Goal: Transaction & Acquisition: Purchase product/service

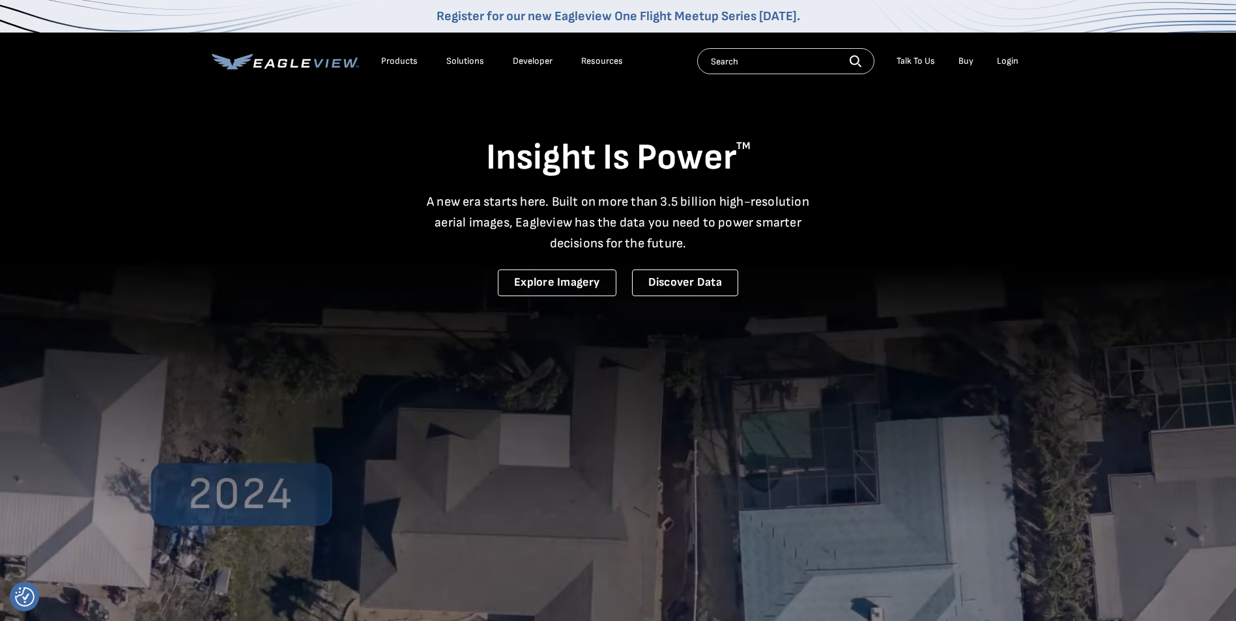
click at [1010, 62] on div "Login" at bounding box center [1007, 61] width 21 height 12
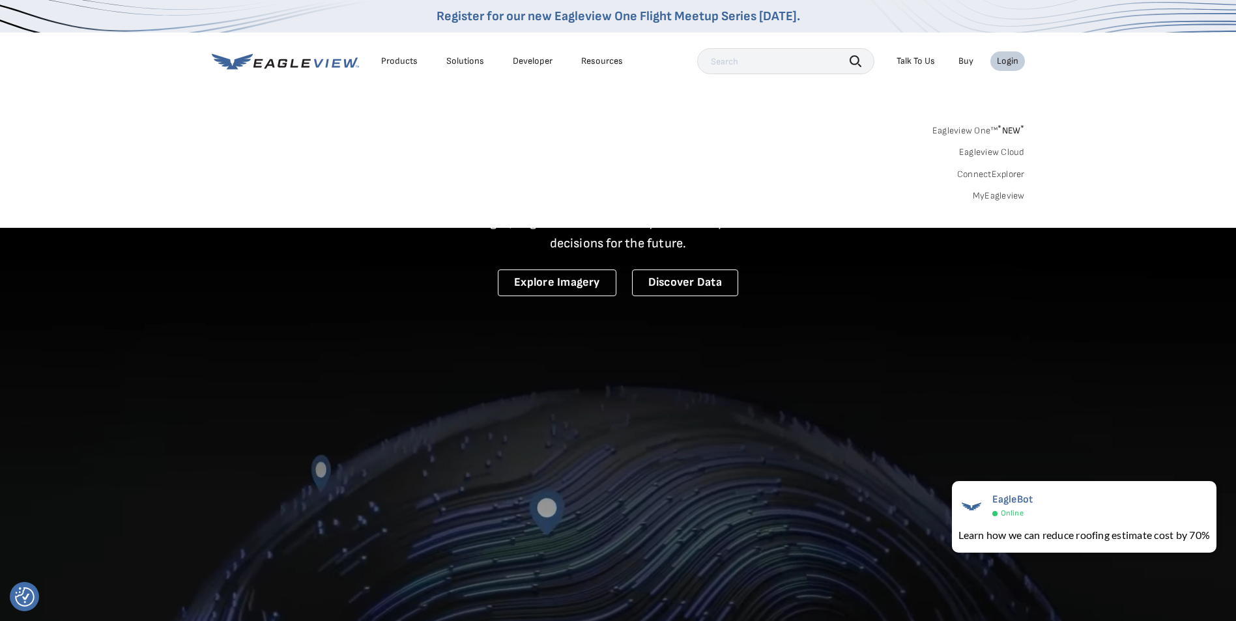
click at [1006, 58] on div "Login" at bounding box center [1007, 61] width 21 height 12
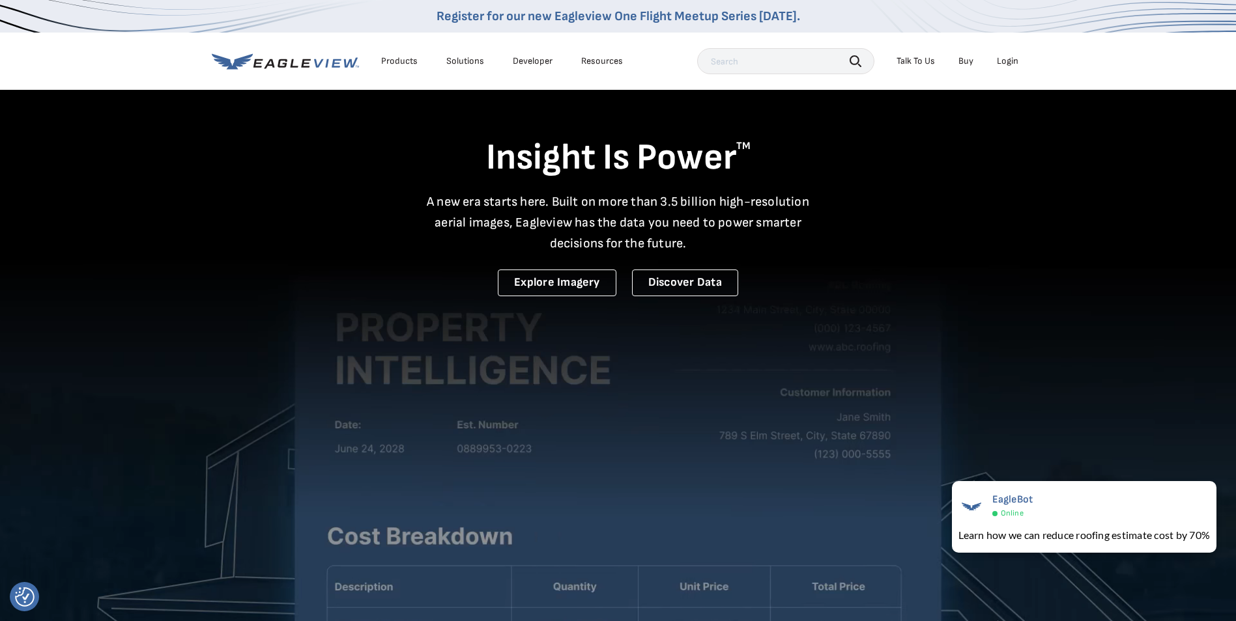
click at [1006, 58] on div "Login" at bounding box center [1007, 61] width 21 height 12
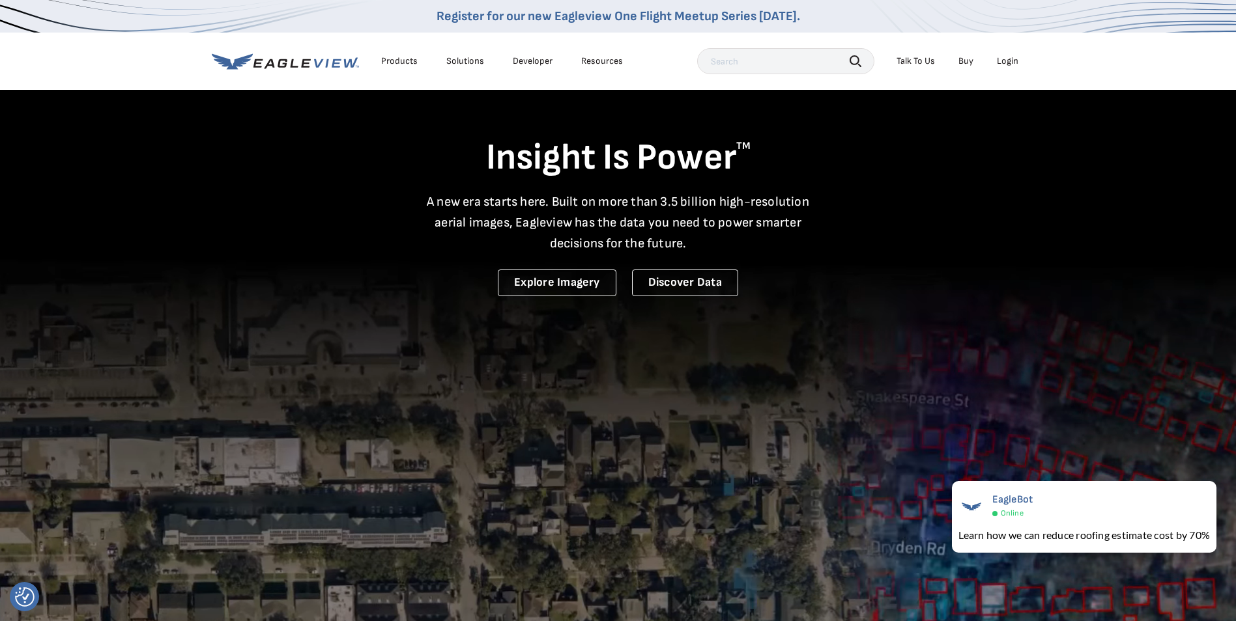
click at [774, 473] on video at bounding box center [618, 427] width 1236 height 855
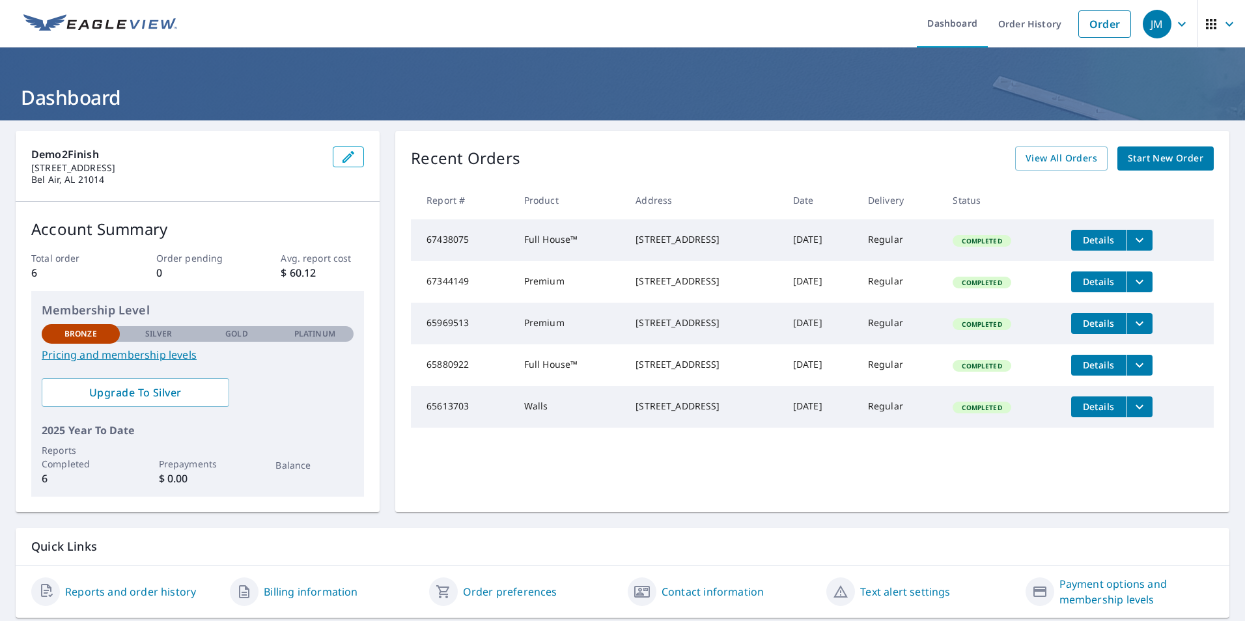
click at [1159, 164] on span "Start New Order" at bounding box center [1166, 158] width 76 height 16
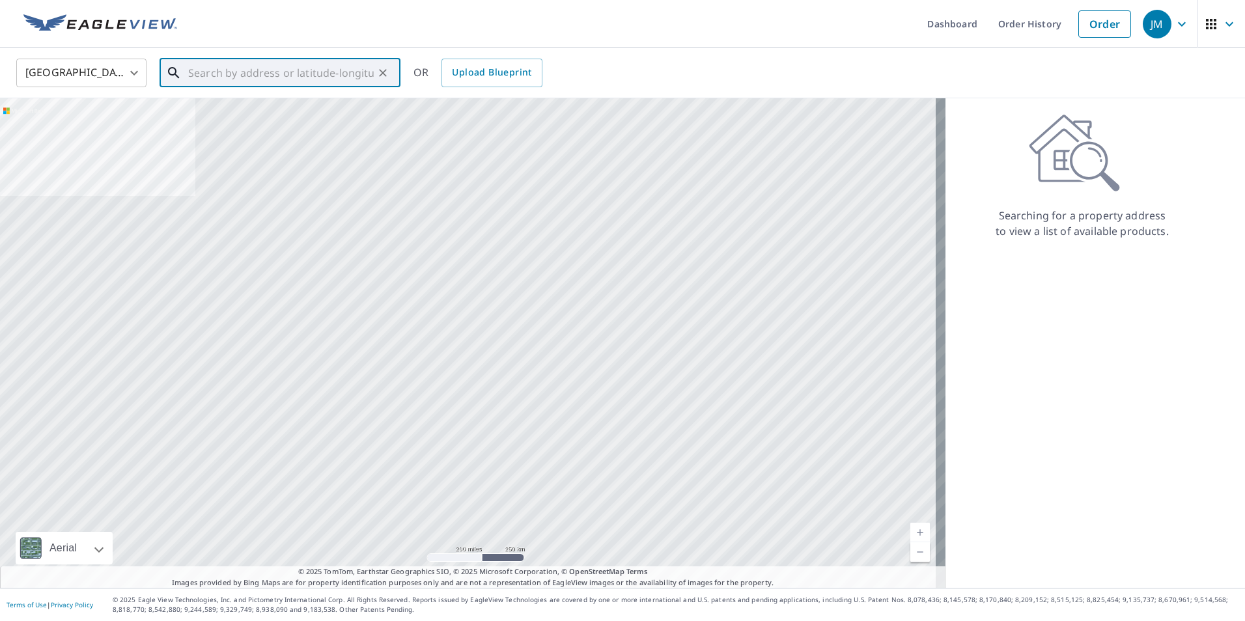
click at [250, 77] on input "text" at bounding box center [281, 73] width 186 height 36
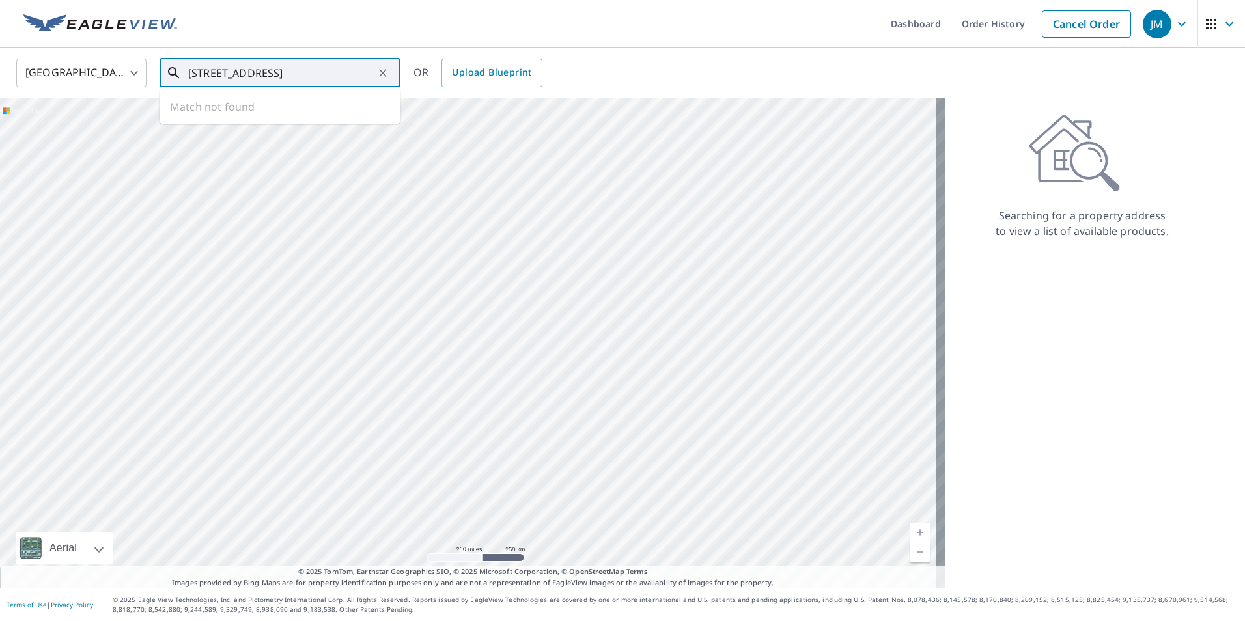
scroll to position [0, 21]
type input "[STREET_ADDRESS]"
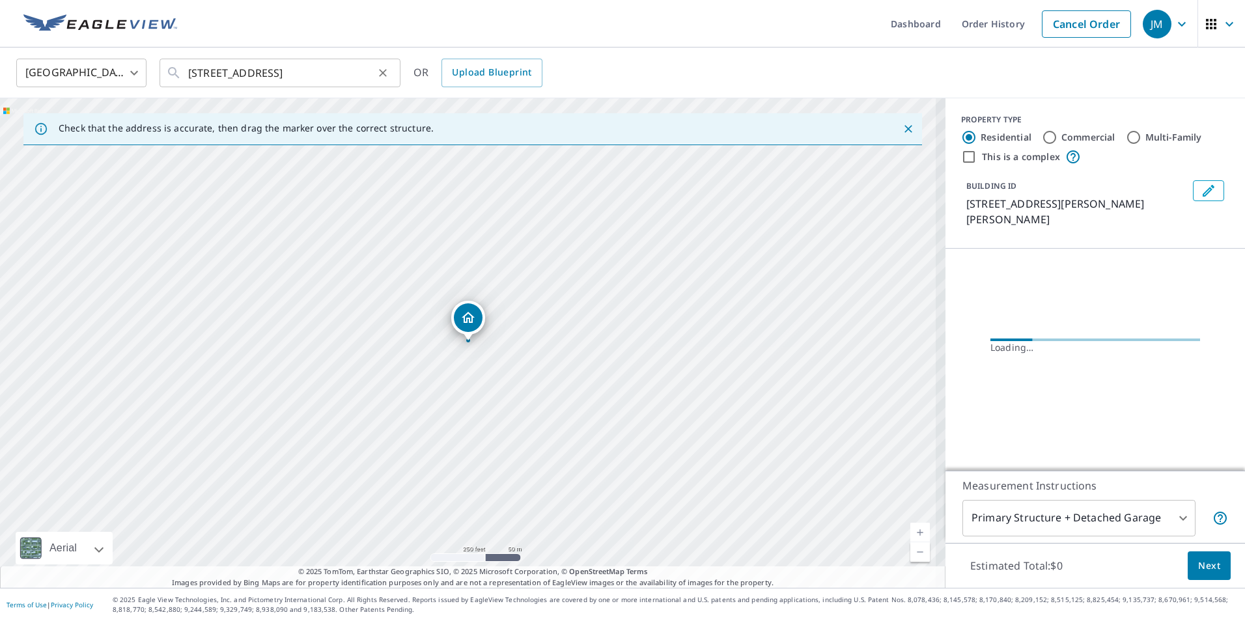
scroll to position [0, 0]
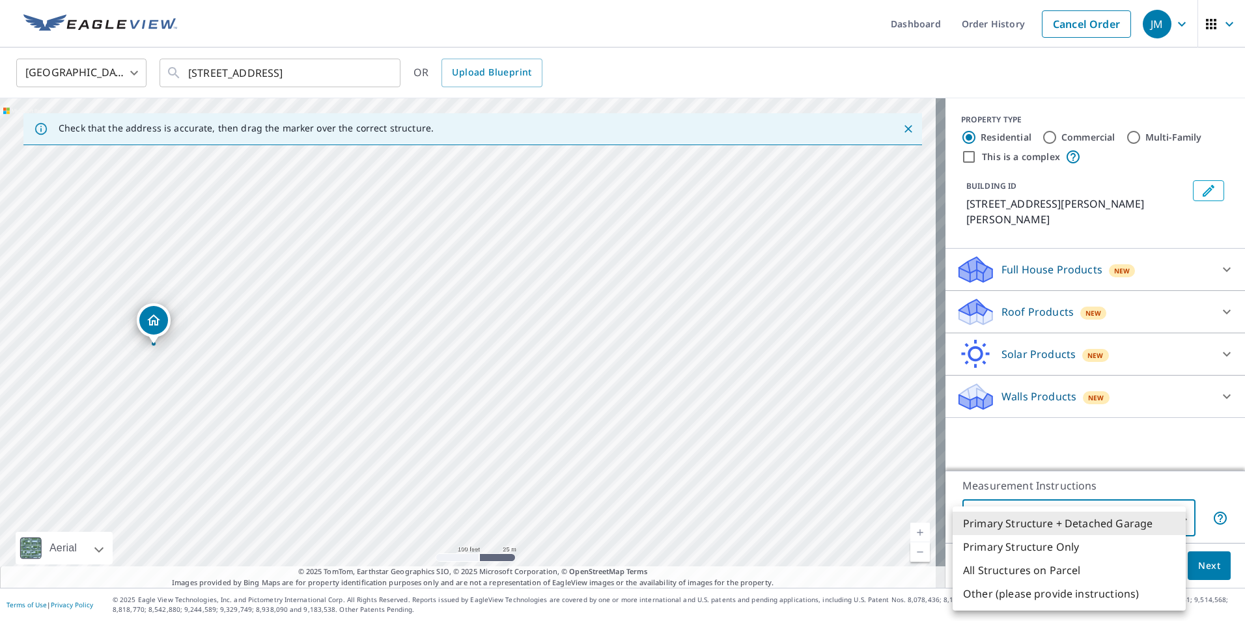
click at [1172, 516] on body "JM JM Dashboard Order History Cancel Order JM [GEOGRAPHIC_DATA] [GEOGRAPHIC_DAT…" at bounding box center [622, 310] width 1245 height 621
click at [1122, 438] on div at bounding box center [622, 310] width 1245 height 621
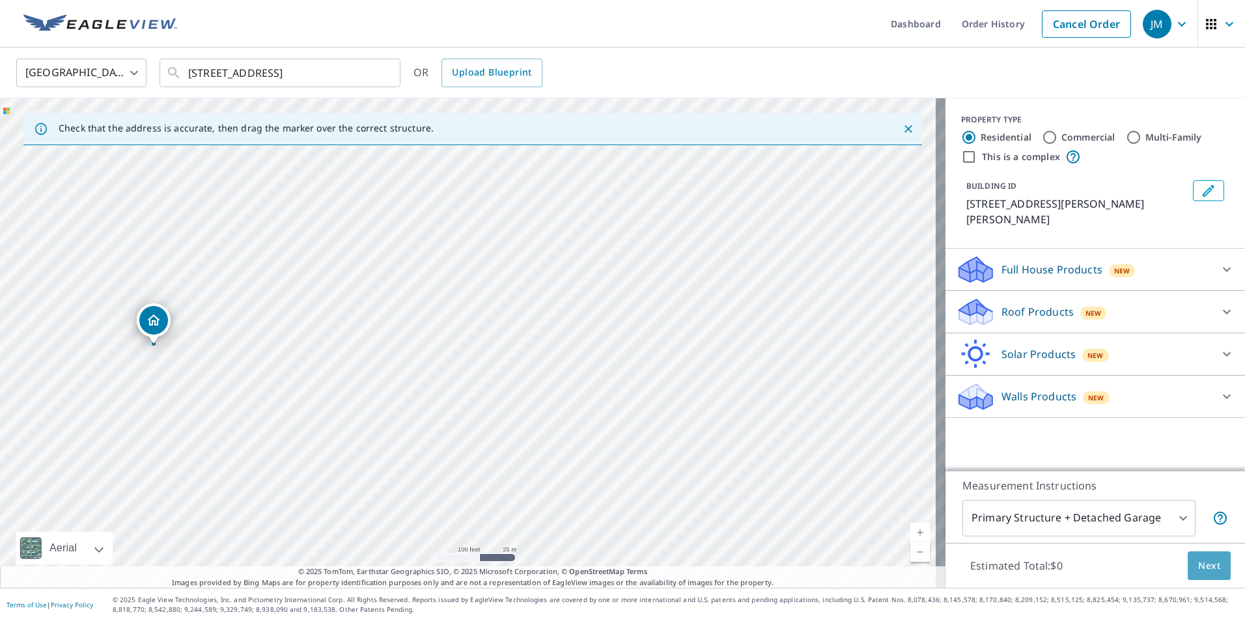
click at [1200, 561] on span "Next" at bounding box center [1209, 566] width 22 height 16
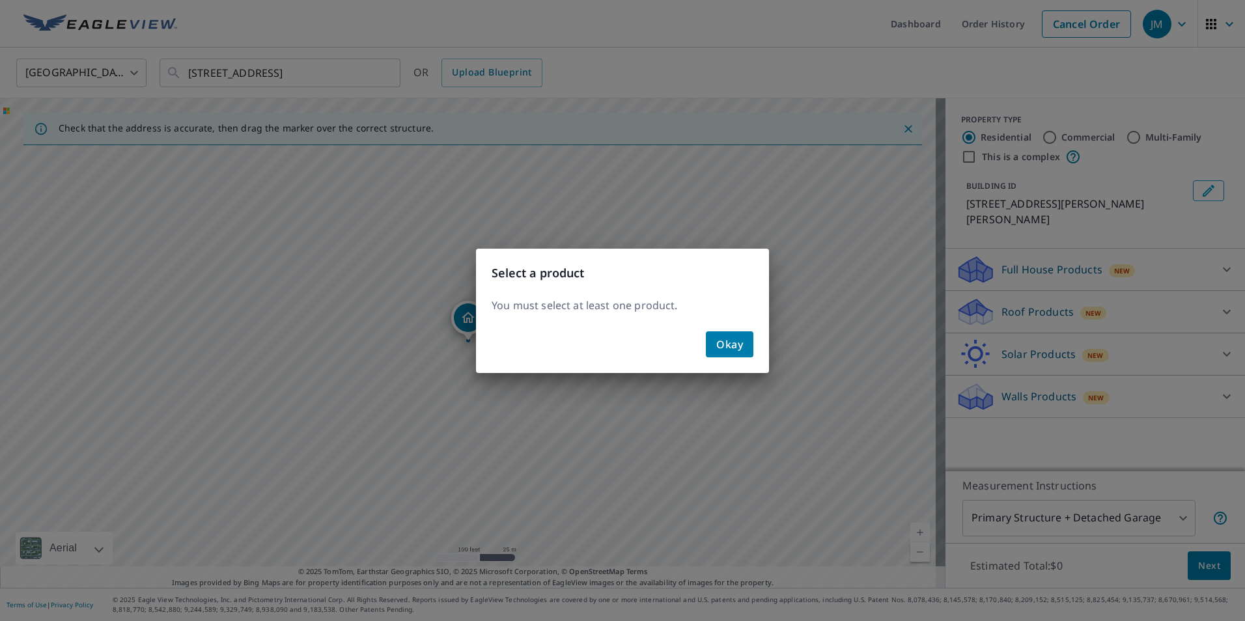
click at [720, 346] on span "Okay" at bounding box center [729, 344] width 27 height 18
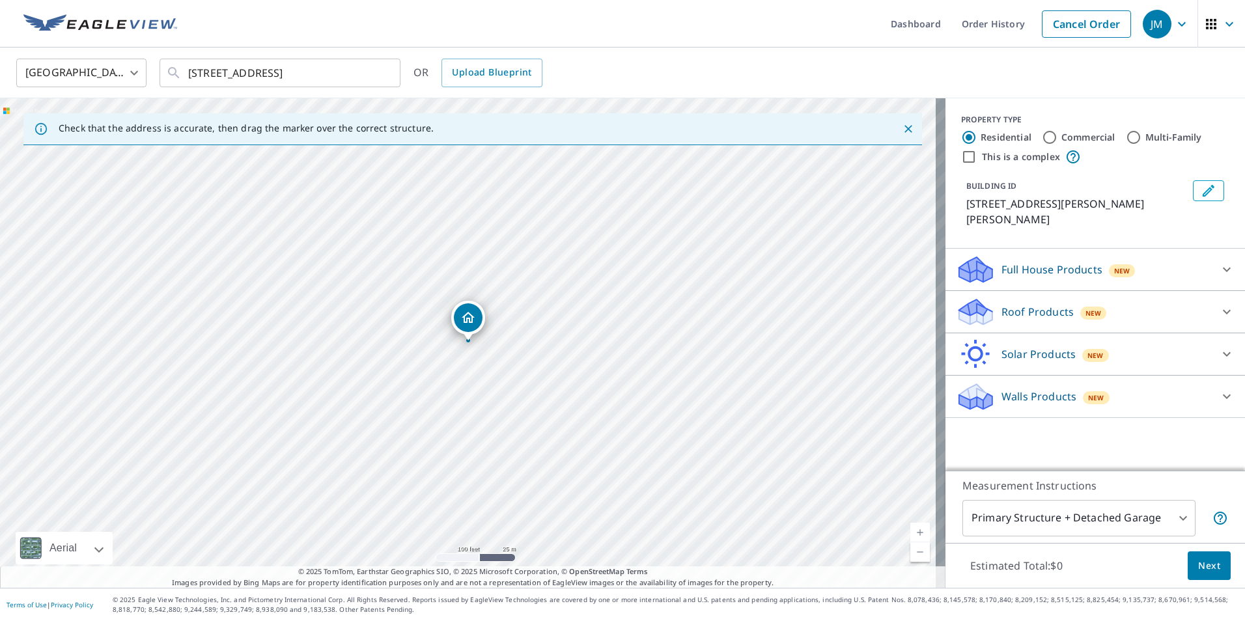
click at [1219, 304] on icon at bounding box center [1227, 312] width 16 height 16
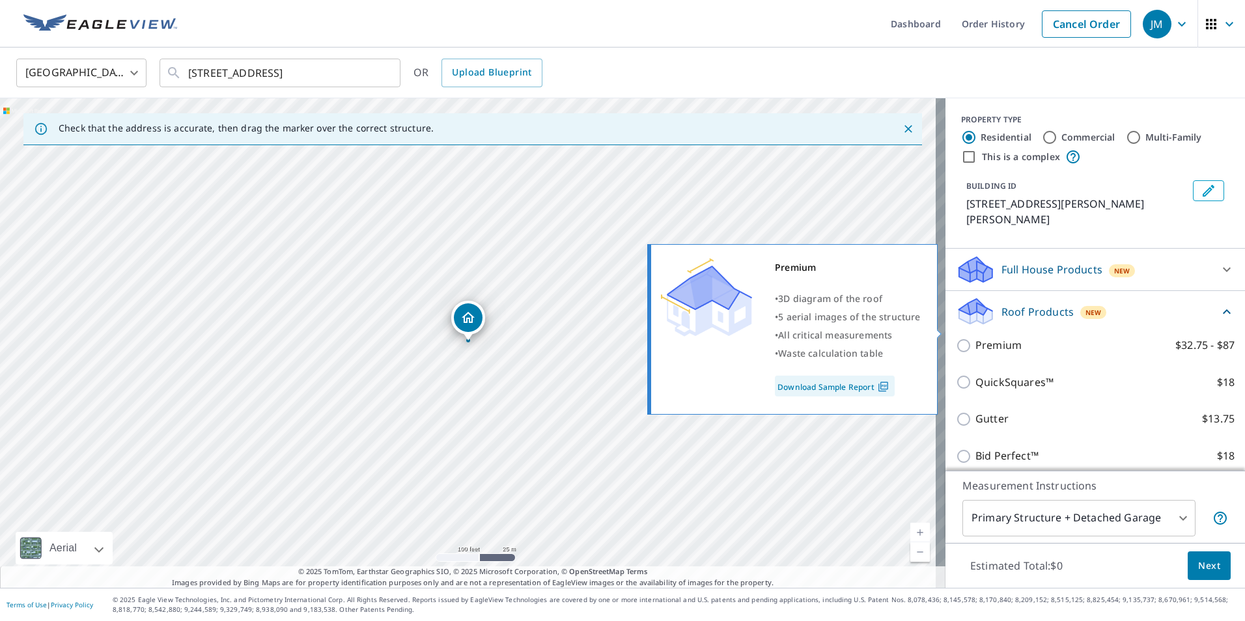
click at [956, 338] on input "Premium $32.75 - $87" at bounding box center [966, 346] width 20 height 16
checkbox input "true"
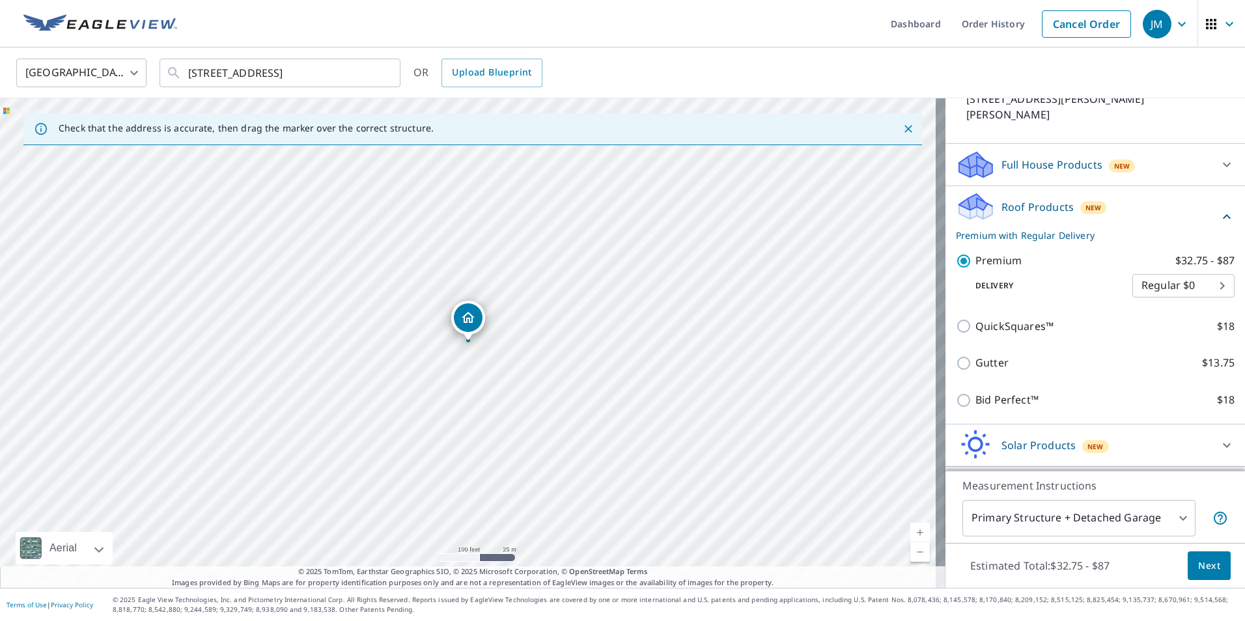
scroll to position [128, 0]
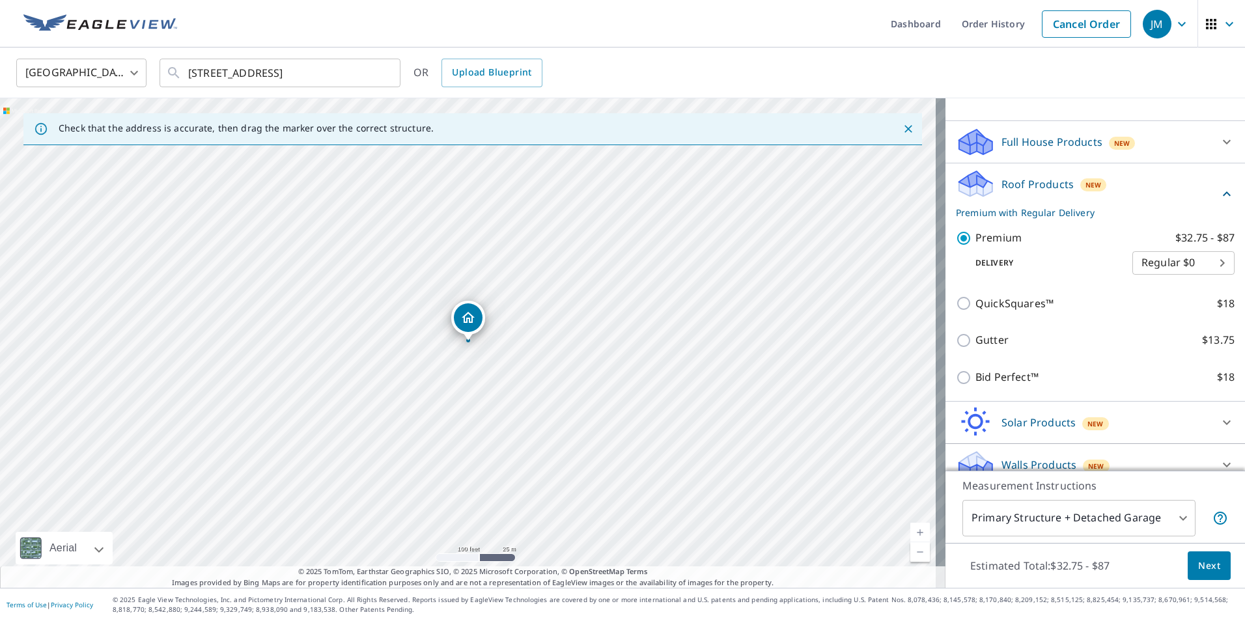
click at [470, 328] on div "Dropped pin, building 1, Residential property, 2207 Bauernschmidt Dr Essex, MD …" at bounding box center [468, 318] width 29 height 29
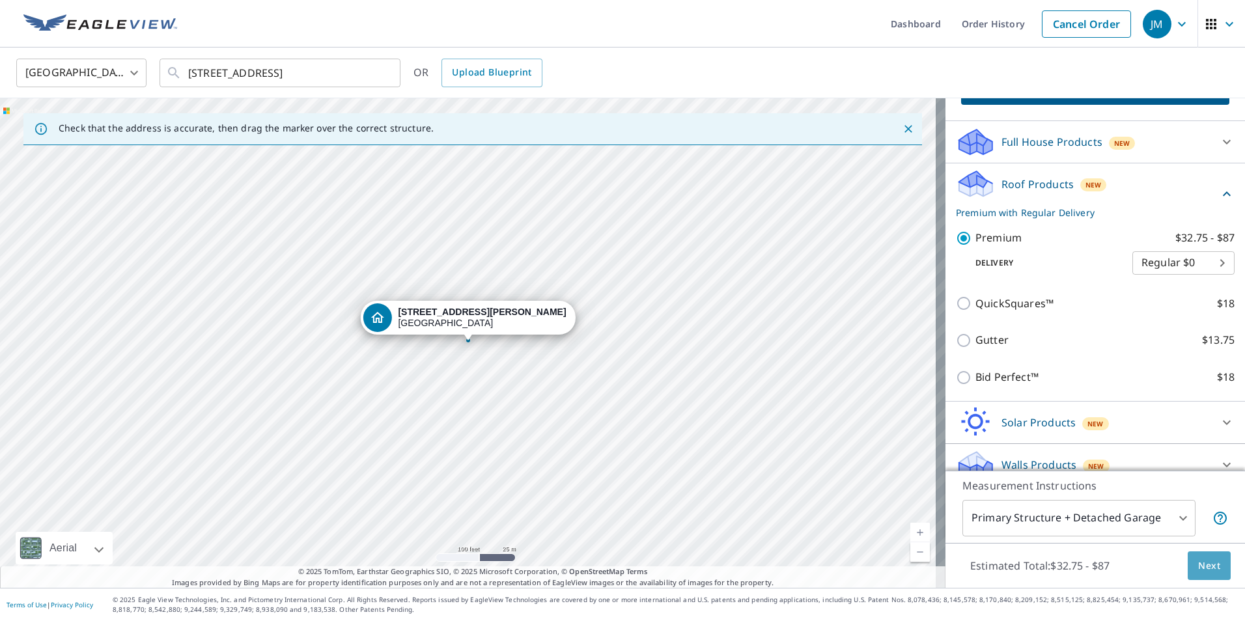
click at [1200, 558] on span "Next" at bounding box center [1209, 566] width 22 height 16
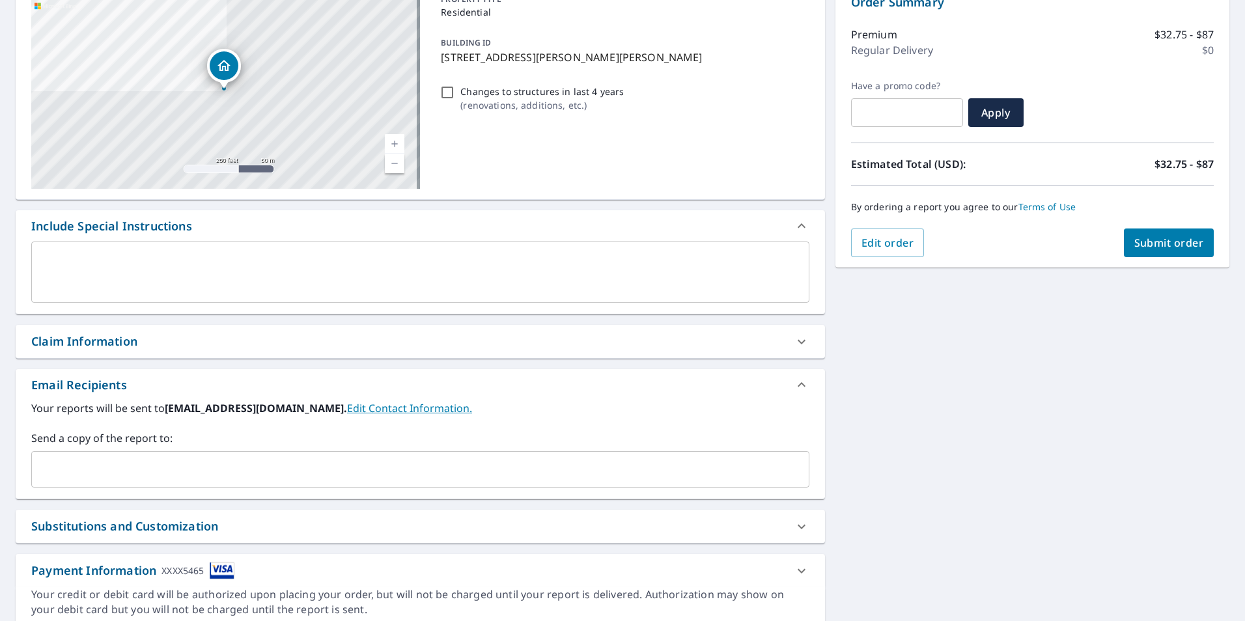
scroll to position [199, 0]
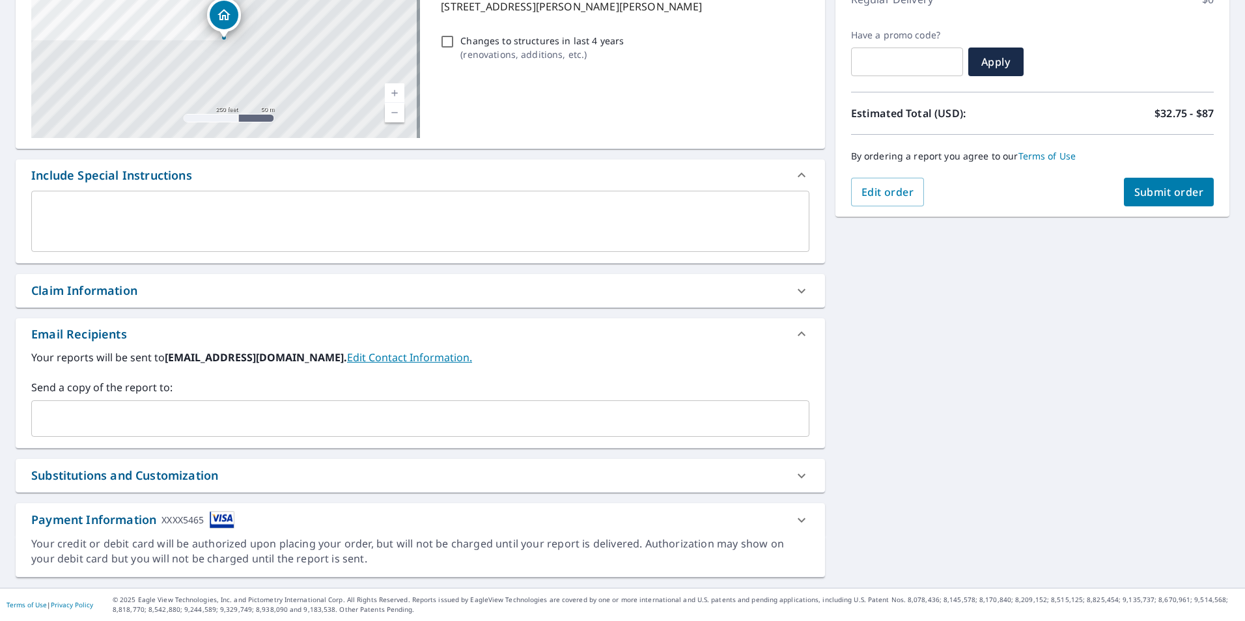
click at [798, 519] on icon at bounding box center [802, 520] width 8 height 5
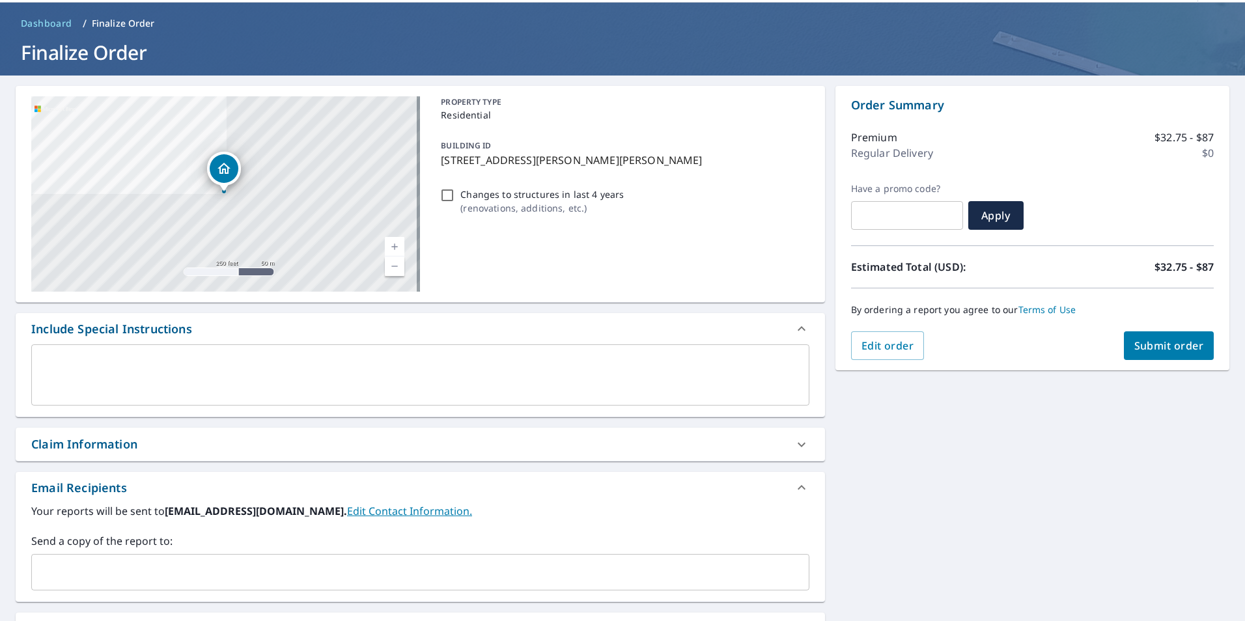
scroll to position [65, 0]
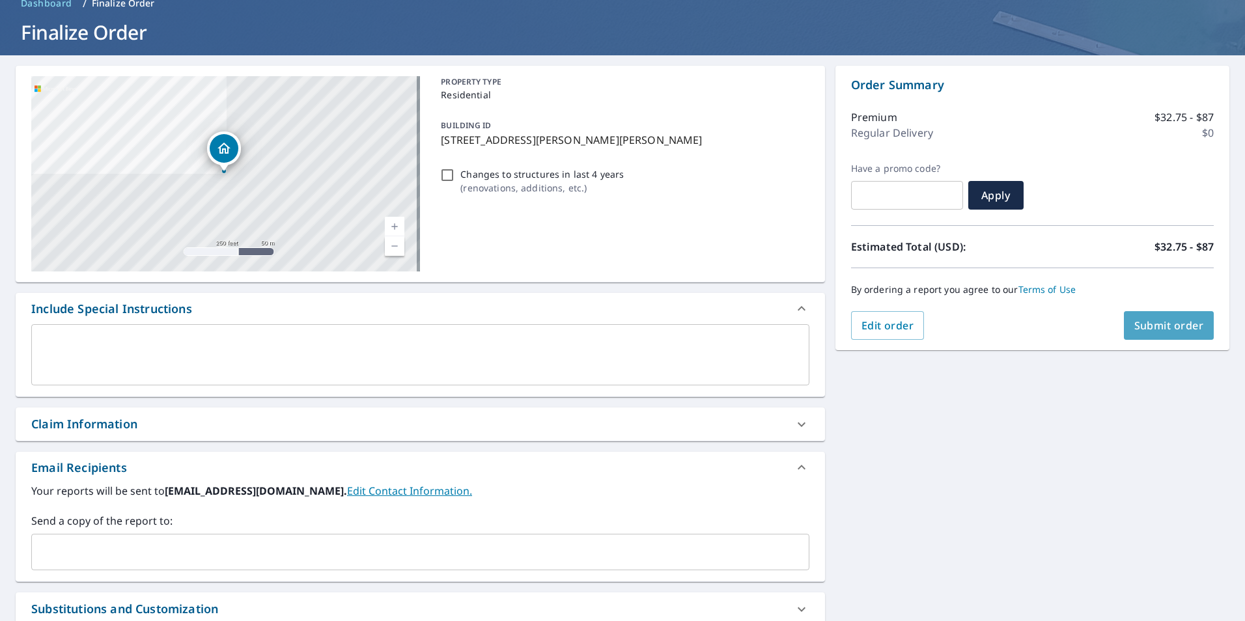
click at [1124, 322] on button "Submit order" at bounding box center [1169, 325] width 91 height 29
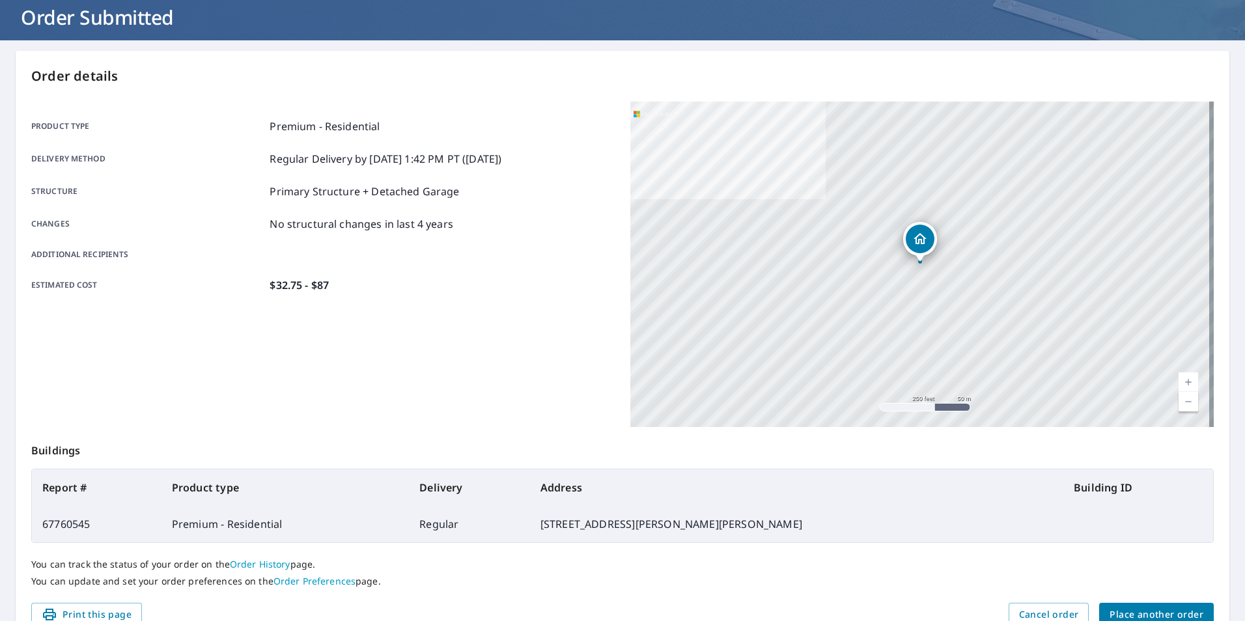
scroll to position [145, 0]
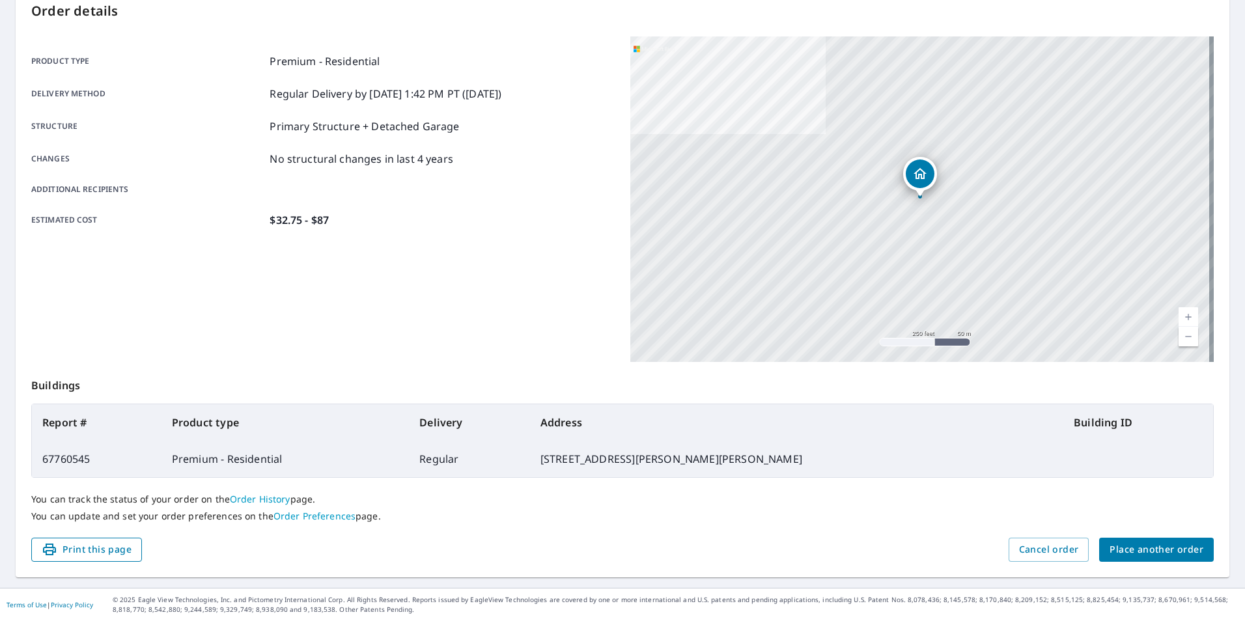
drag, startPoint x: 74, startPoint y: 551, endPoint x: 94, endPoint y: 552, distance: 20.2
click at [74, 551] on span "Print this page" at bounding box center [87, 550] width 90 height 16
click at [1151, 552] on span "Place another order" at bounding box center [1157, 550] width 94 height 16
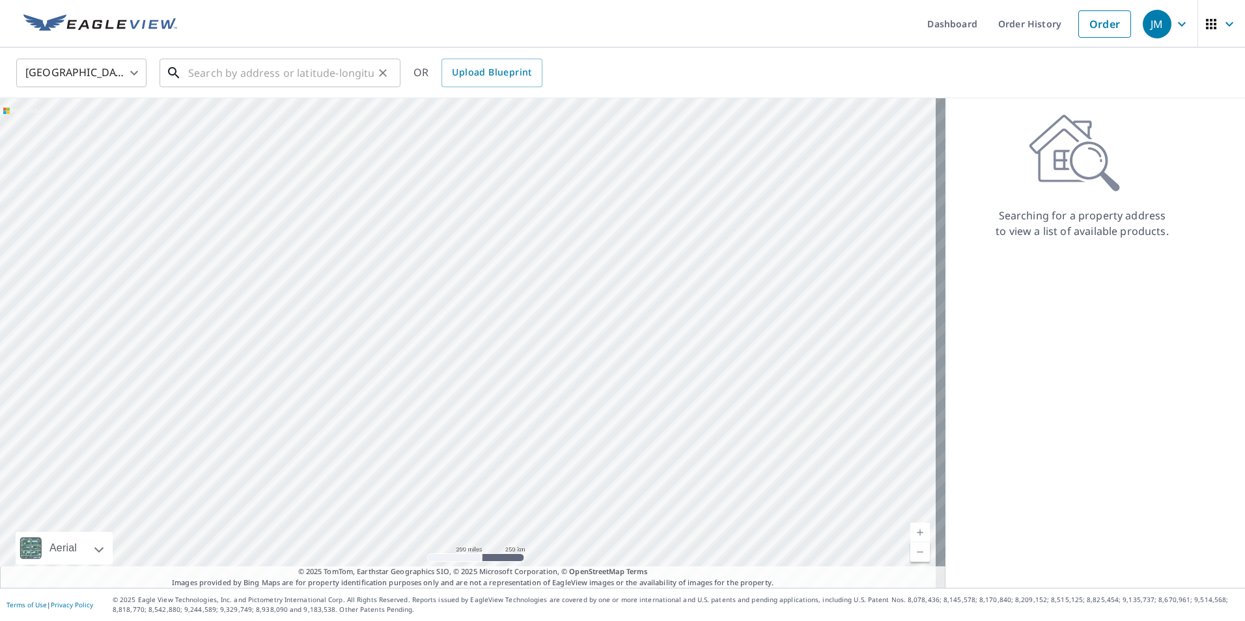
click at [324, 78] on input "text" at bounding box center [281, 73] width 186 height 36
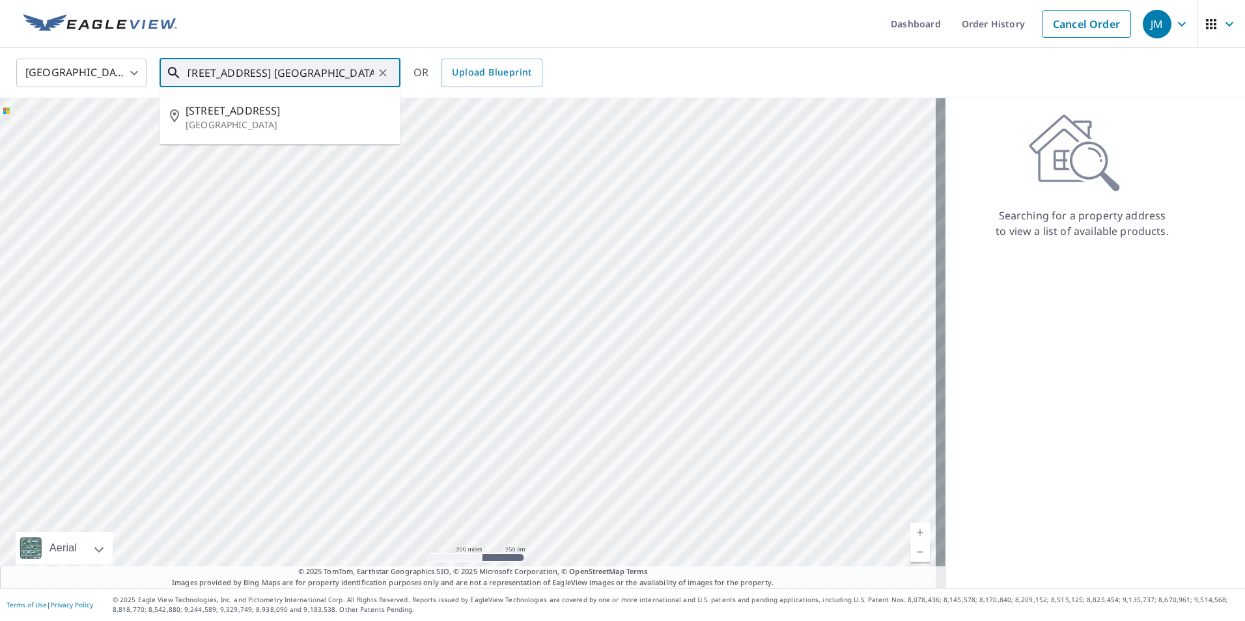
scroll to position [0, 18]
type input "1313 Second Rd. Middle River, MD. 21220"
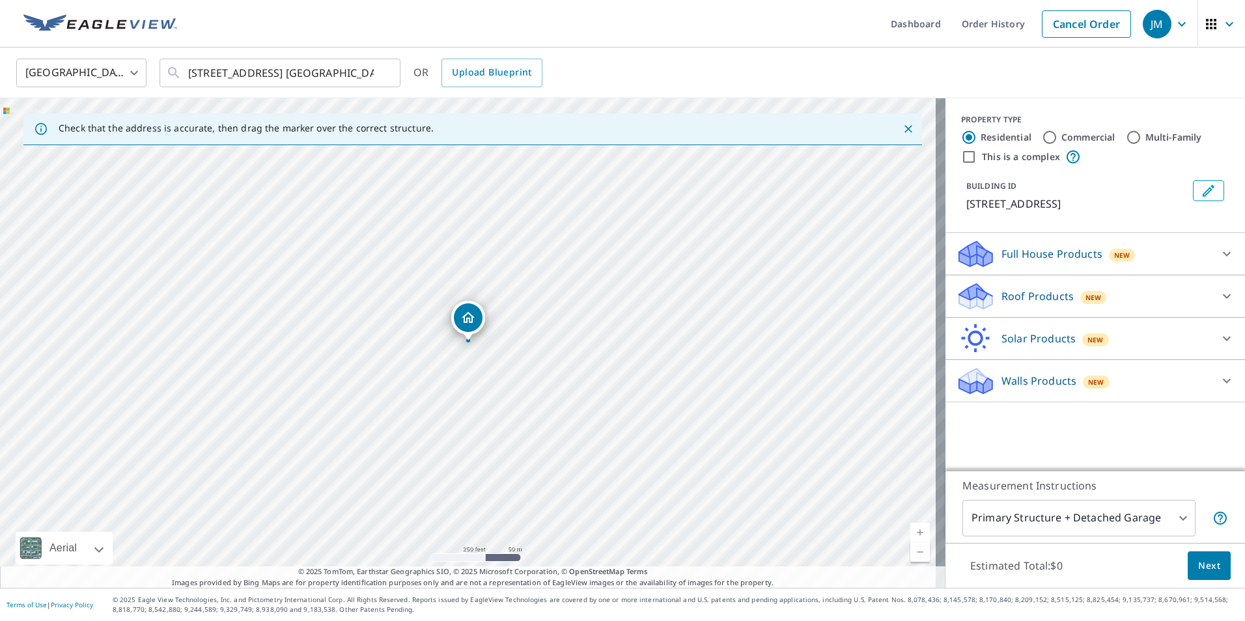
click at [1219, 298] on icon at bounding box center [1227, 297] width 16 height 16
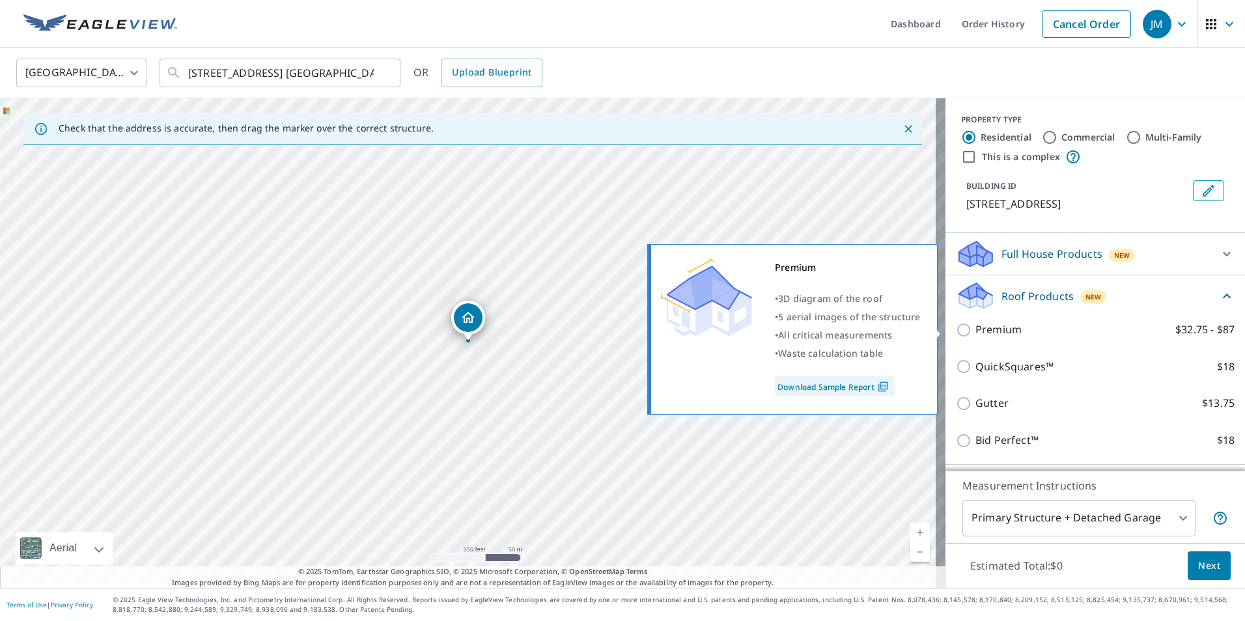
click at [956, 333] on input "Premium $32.75 - $87" at bounding box center [966, 330] width 20 height 16
checkbox input "true"
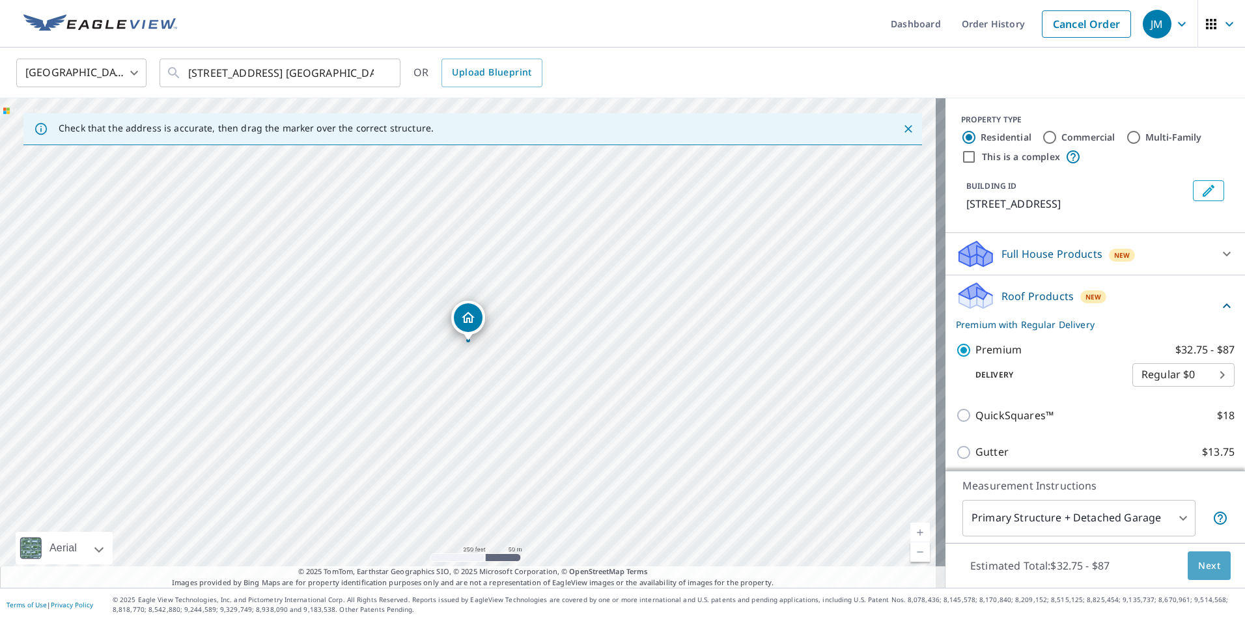
click at [1206, 559] on span "Next" at bounding box center [1209, 566] width 22 height 16
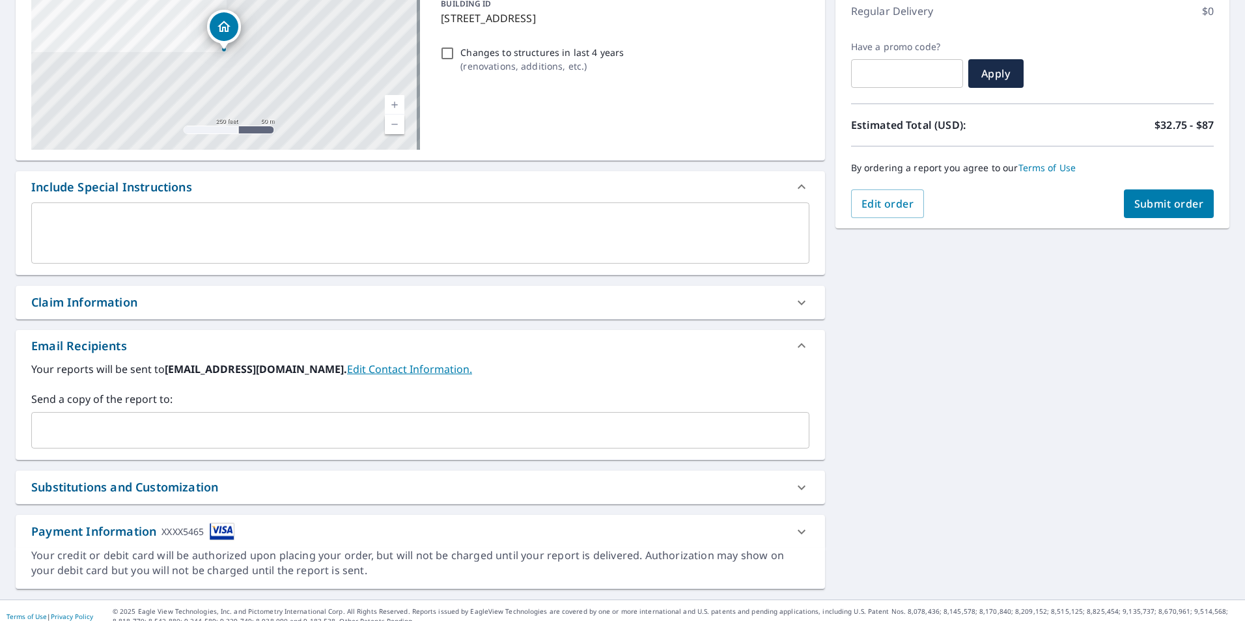
scroll to position [199, 0]
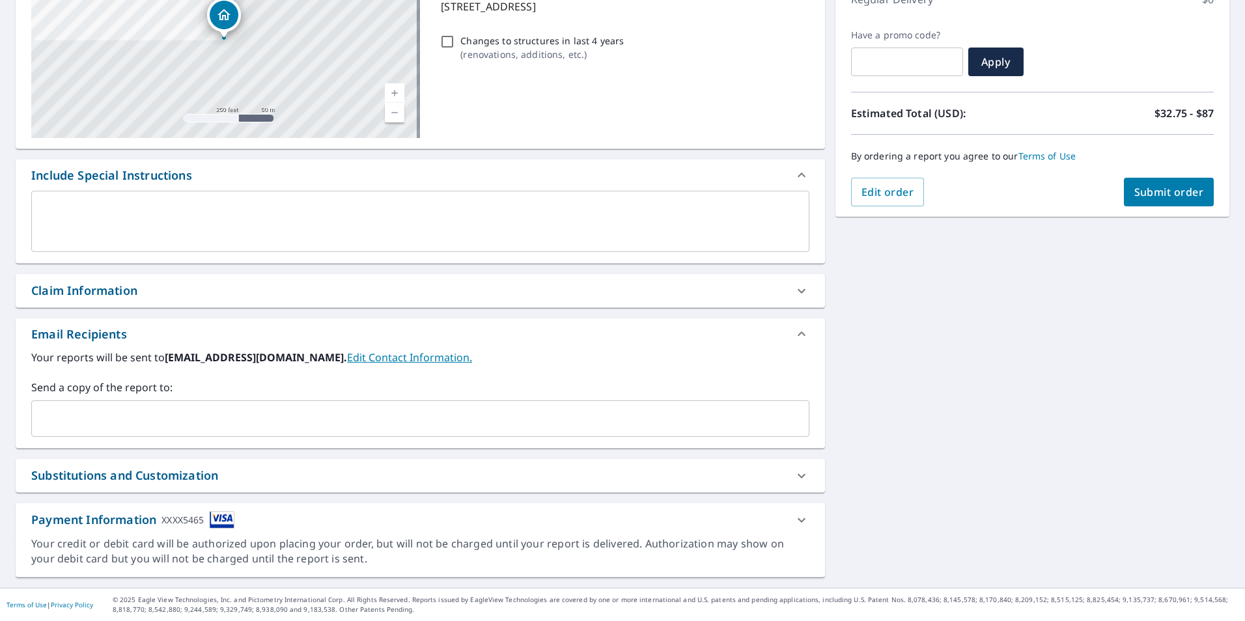
click at [799, 519] on icon at bounding box center [802, 520] width 8 height 5
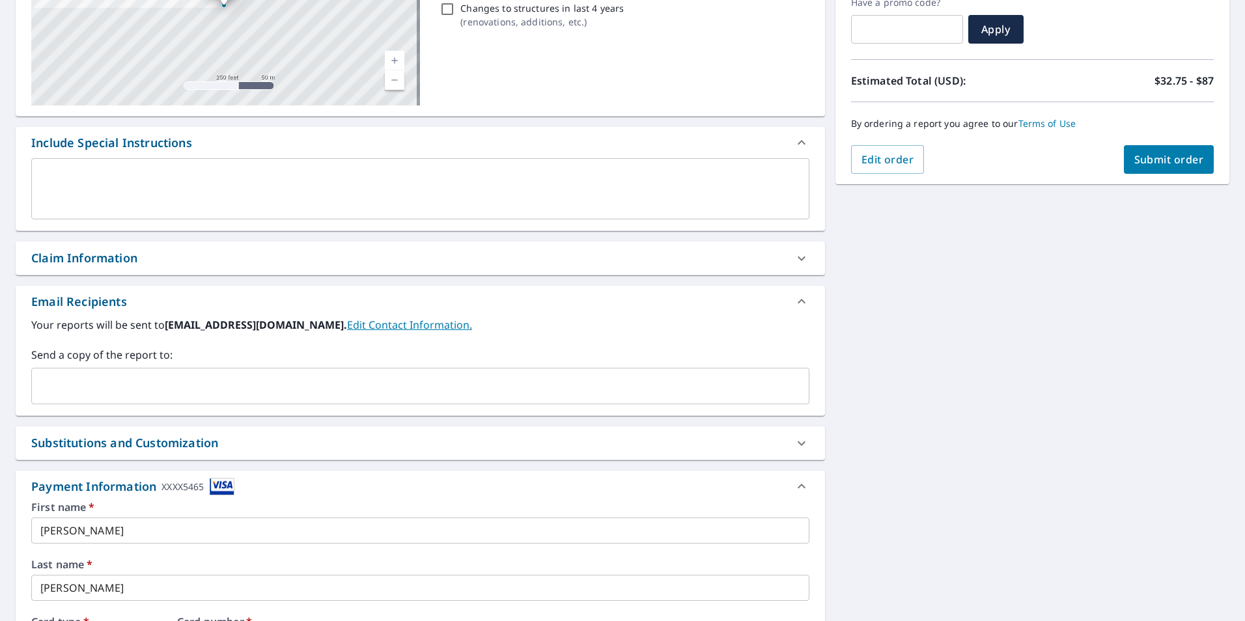
scroll to position [3, 0]
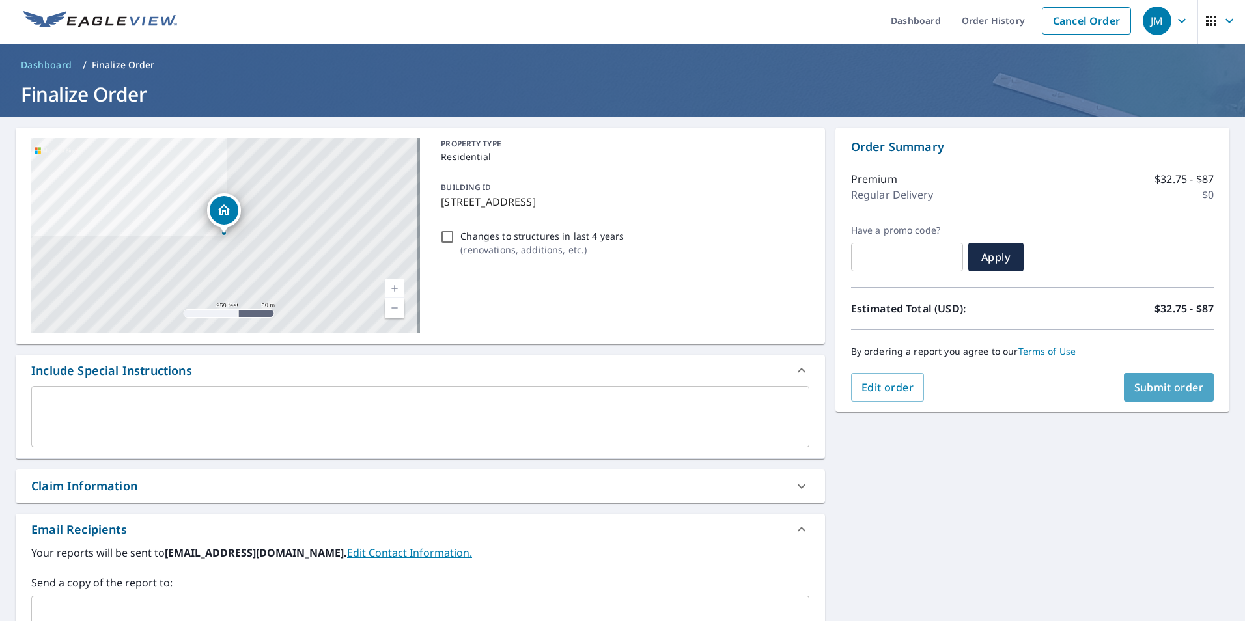
click at [1172, 385] on span "Submit order" at bounding box center [1170, 387] width 70 height 14
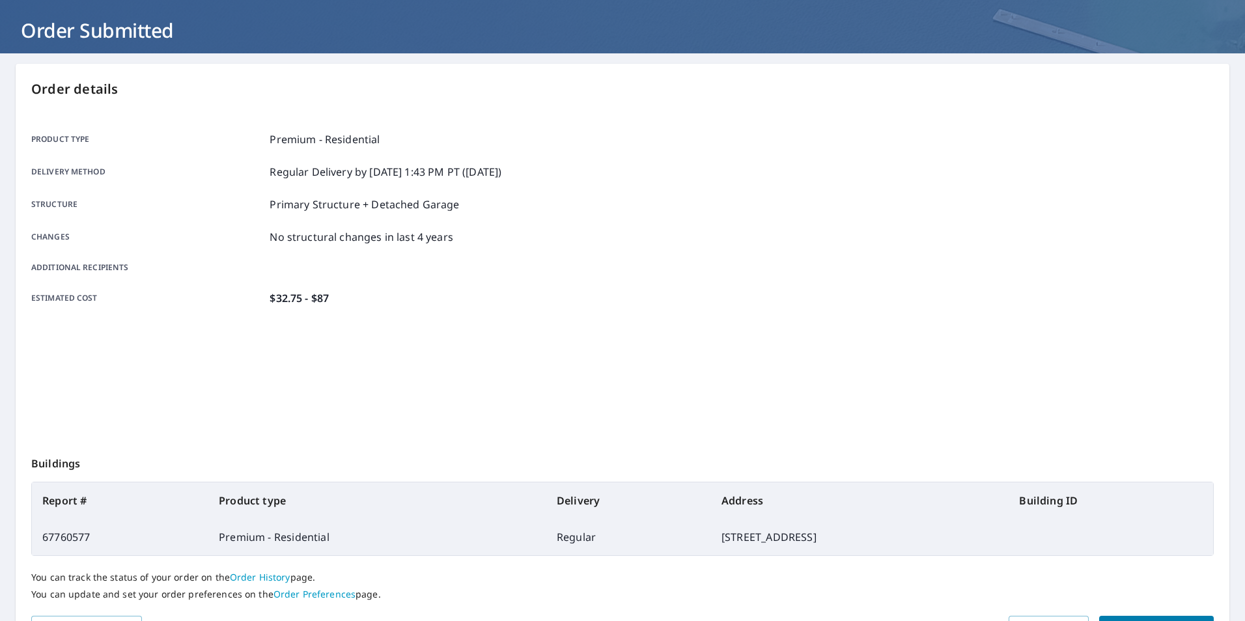
scroll to position [145, 0]
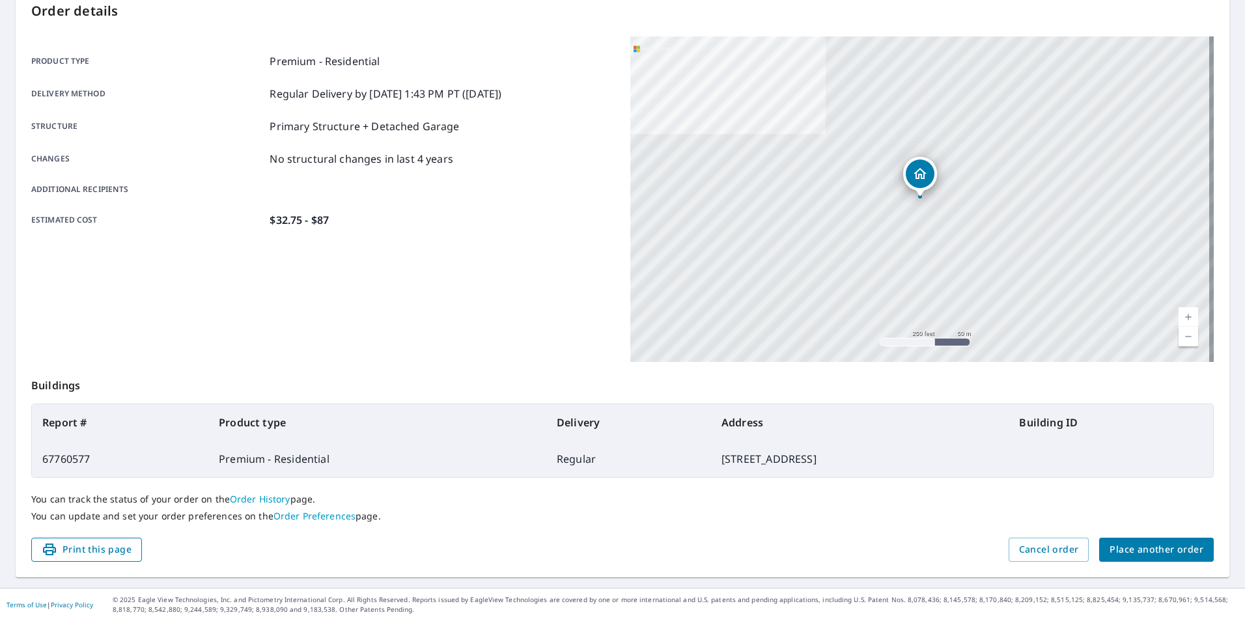
click at [99, 550] on span "Print this page" at bounding box center [87, 550] width 90 height 16
